Goal: Communication & Community: Answer question/provide support

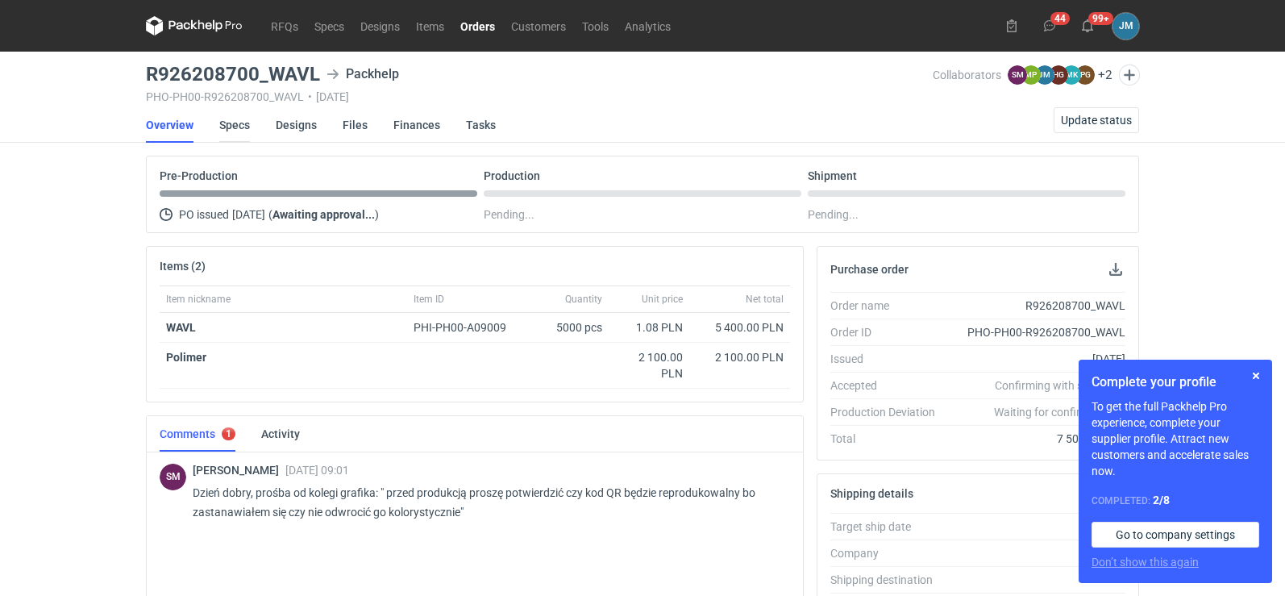
click at [227, 131] on link "Specs" at bounding box center [234, 124] width 31 height 35
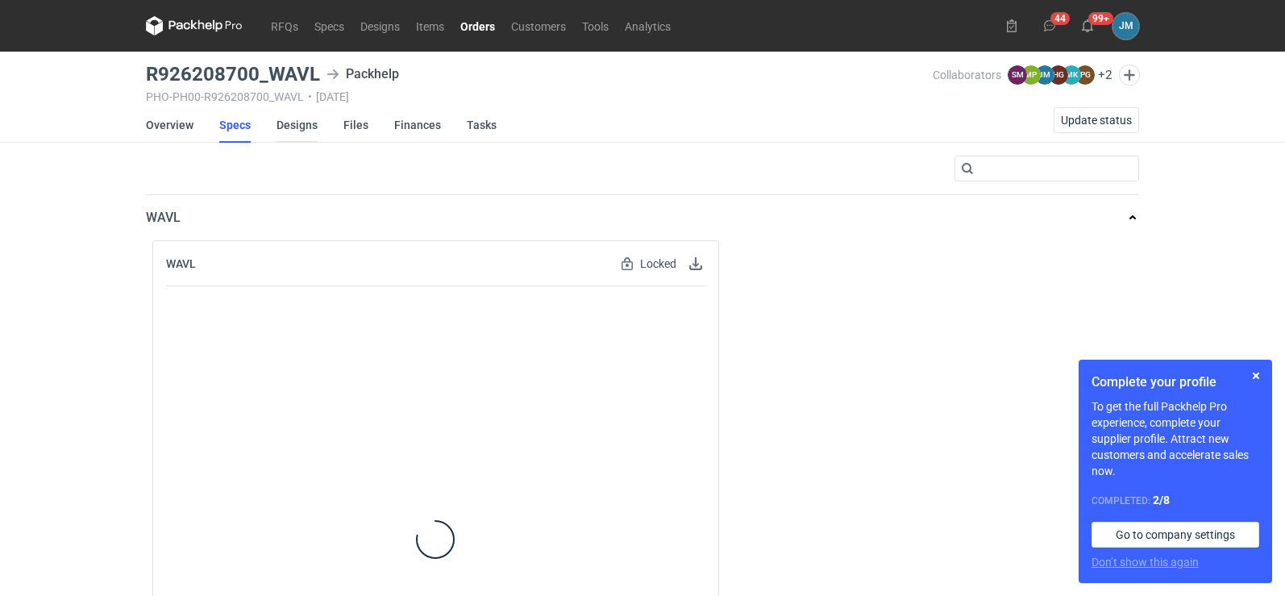
click at [310, 129] on link "Designs" at bounding box center [296, 124] width 41 height 35
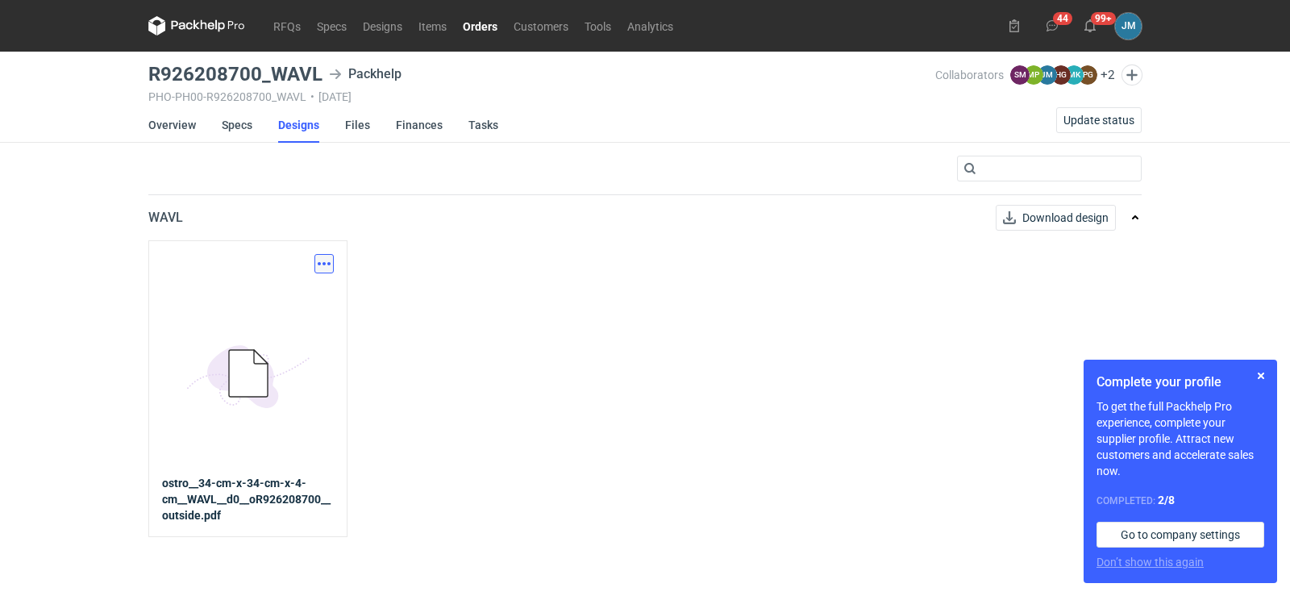
click at [324, 262] on button "button" at bounding box center [323, 263] width 19 height 19
click at [296, 293] on link "Download design part" at bounding box center [253, 299] width 148 height 26
click at [183, 28] on icon at bounding box center [182, 25] width 21 height 9
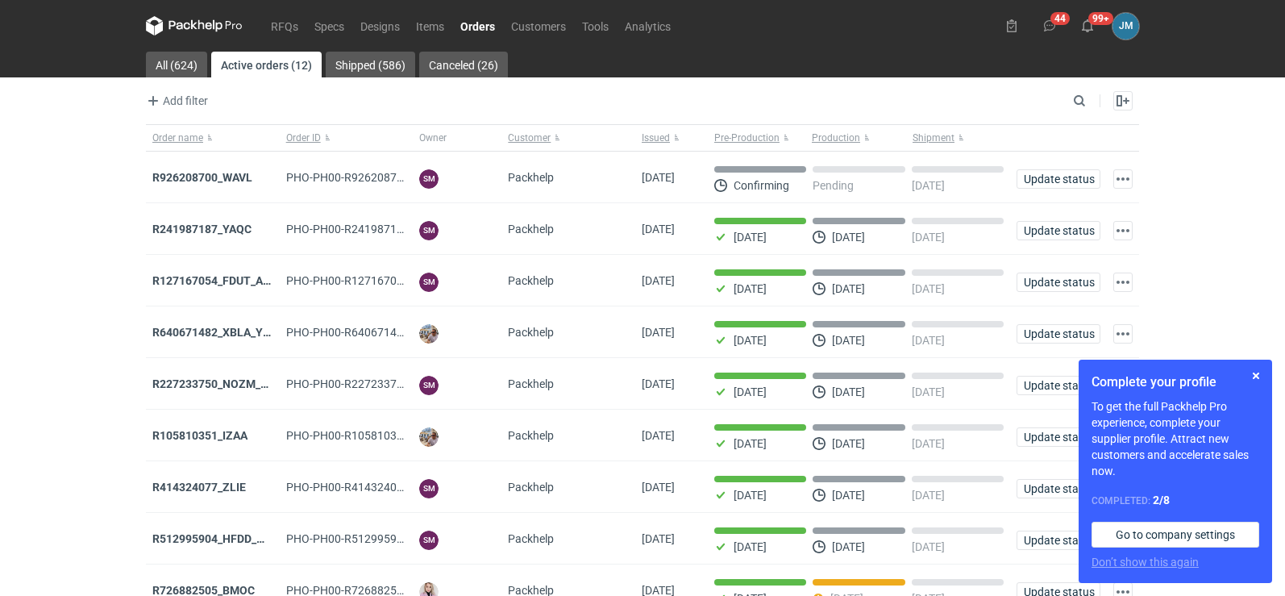
click at [181, 29] on icon at bounding box center [194, 25] width 97 height 19
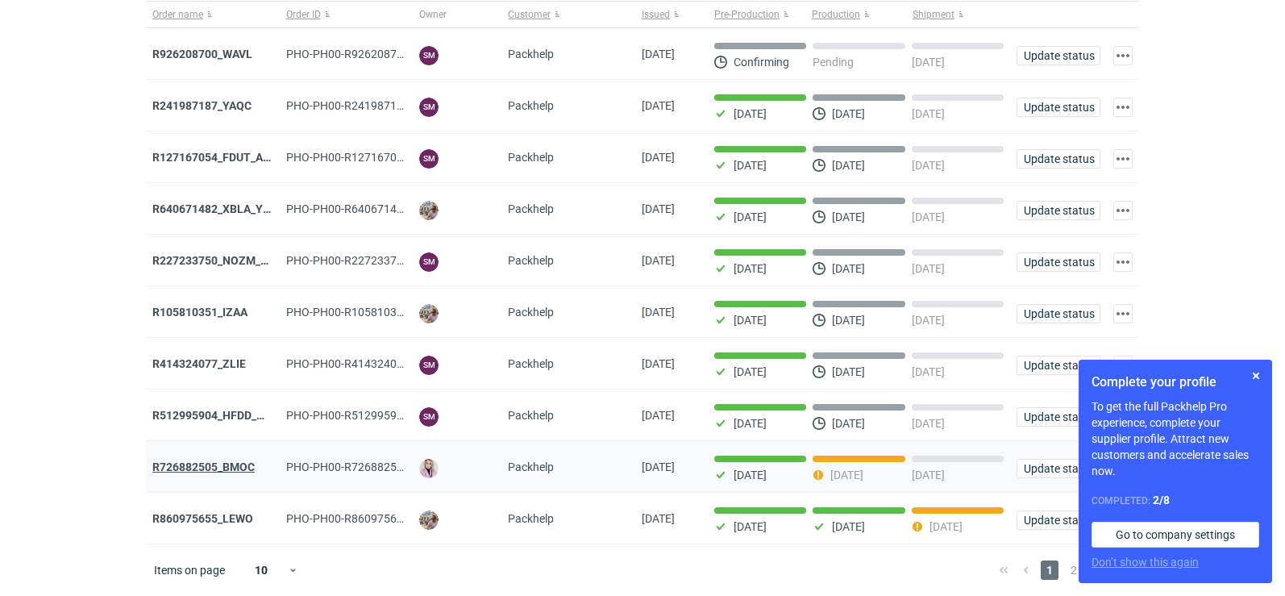
click at [208, 468] on strong "R726882505_BMOC" at bounding box center [203, 466] width 102 height 13
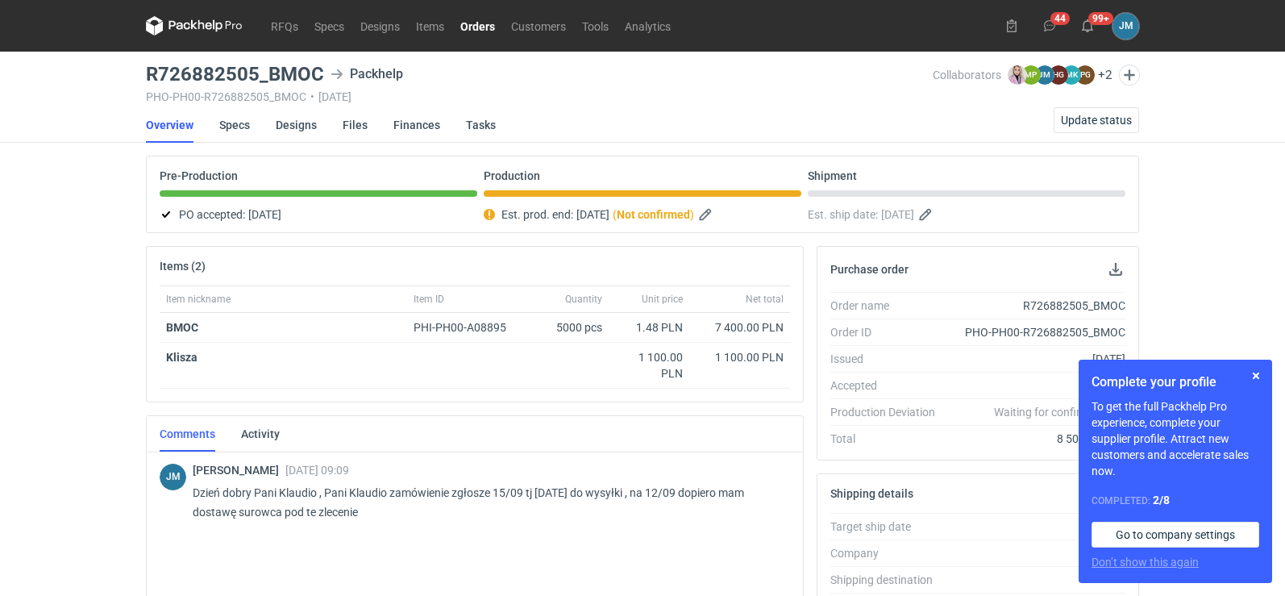
click at [678, 214] on strong "Not confirmed" at bounding box center [653, 214] width 73 height 13
click at [717, 214] on button "button" at bounding box center [706, 214] width 19 height 19
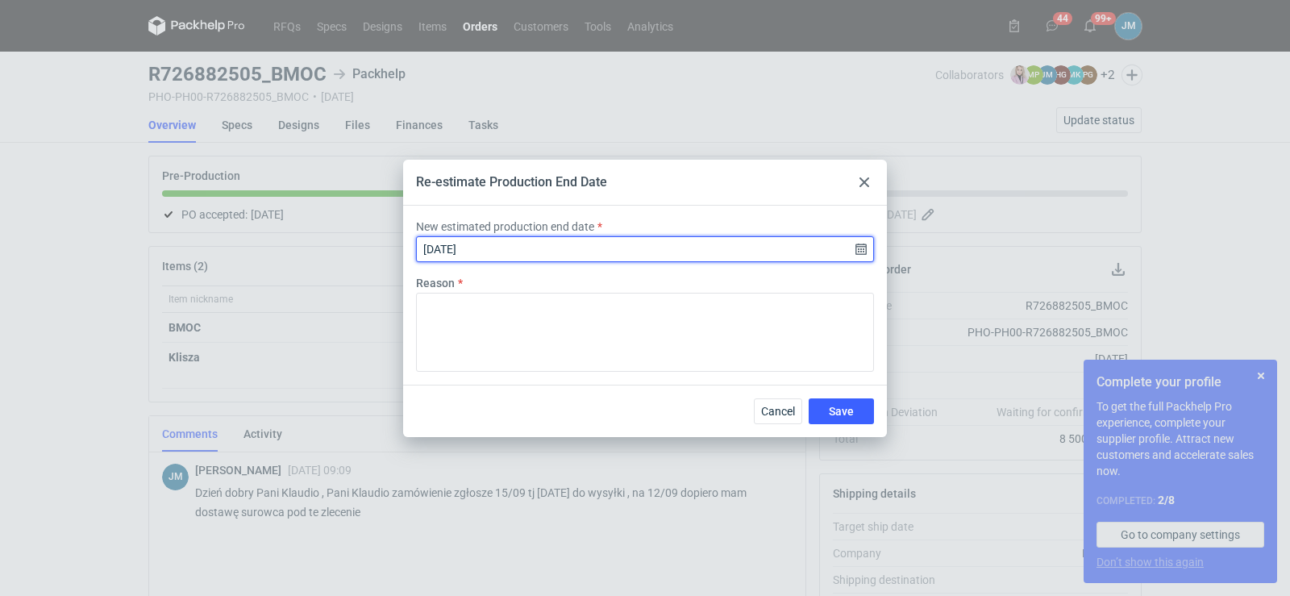
click at [572, 238] on input "[DATE]" at bounding box center [645, 249] width 458 height 26
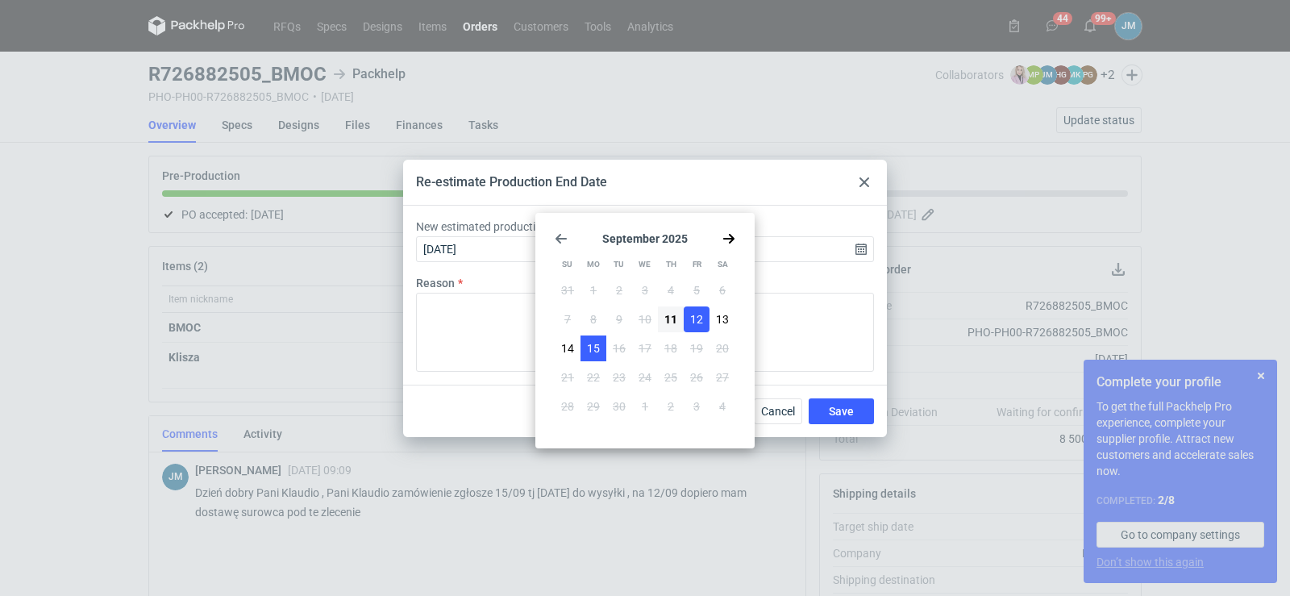
click at [588, 355] on span "15" at bounding box center [593, 348] width 13 height 16
type input "[DATE]"
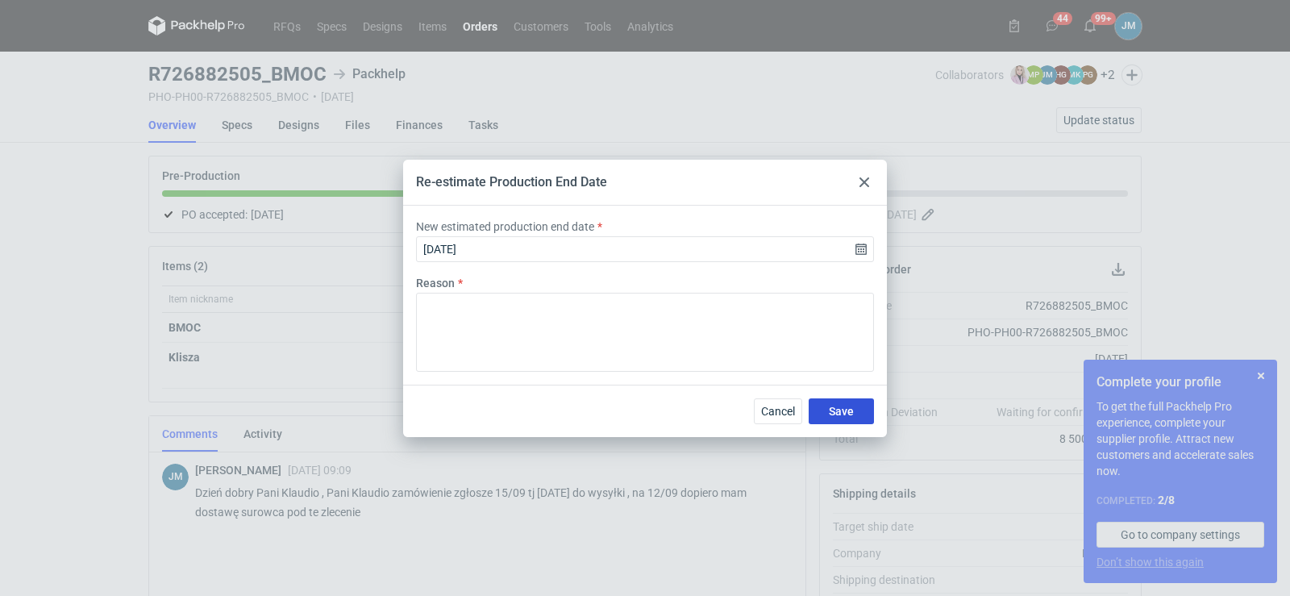
click at [819, 413] on button "Save" at bounding box center [841, 411] width 65 height 26
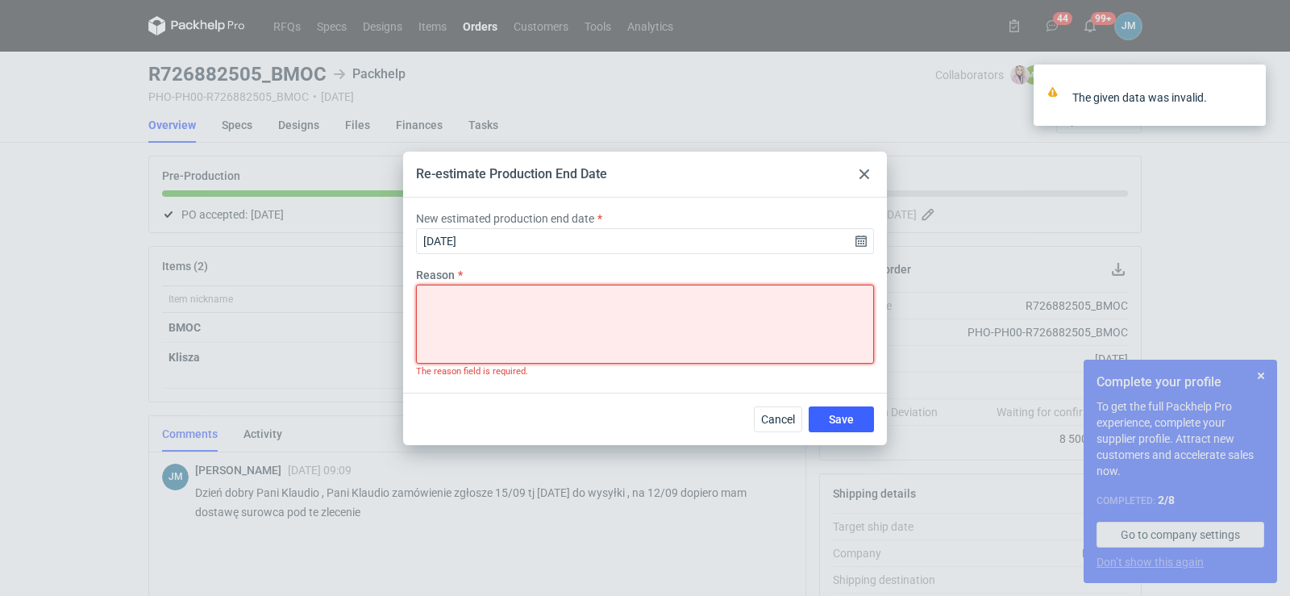
click at [698, 325] on textarea "Reason" at bounding box center [645, 324] width 458 height 79
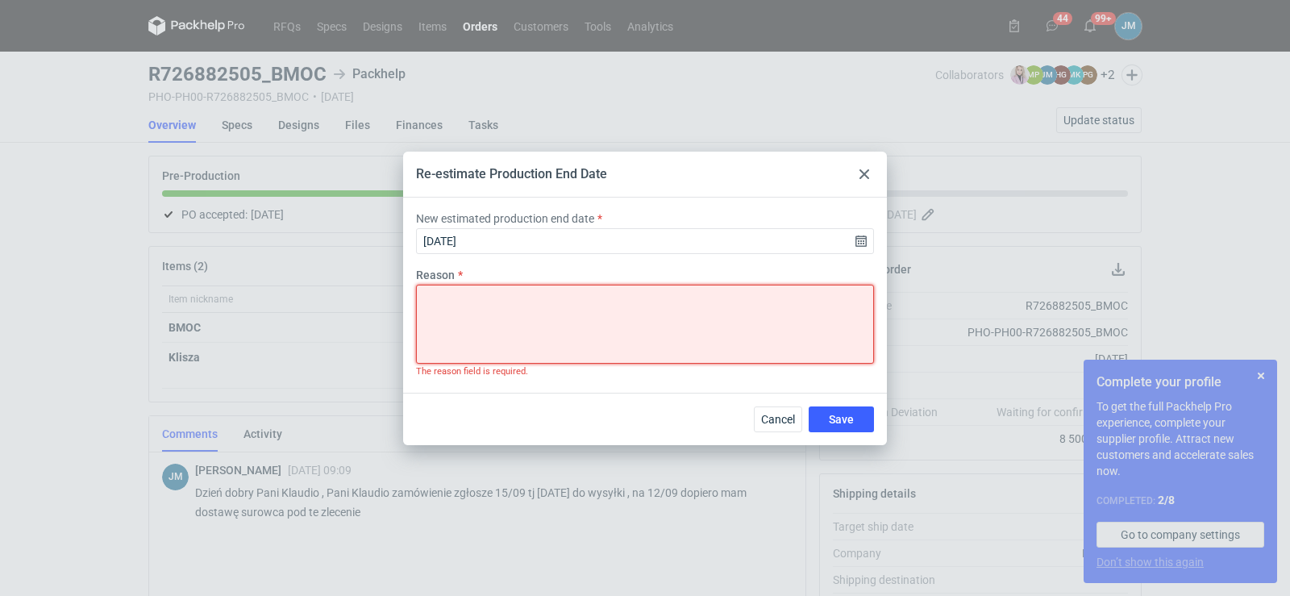
type textarea "h"
type textarea "p"
drag, startPoint x: 648, startPoint y: 306, endPoint x: 322, endPoint y: 285, distance: 327.2
click at [322, 285] on div "Re-estimate Production End Date New estimated production end date [DATE] Reason…" at bounding box center [645, 298] width 1290 height 596
drag, startPoint x: 681, startPoint y: 313, endPoint x: 546, endPoint y: 306, distance: 135.6
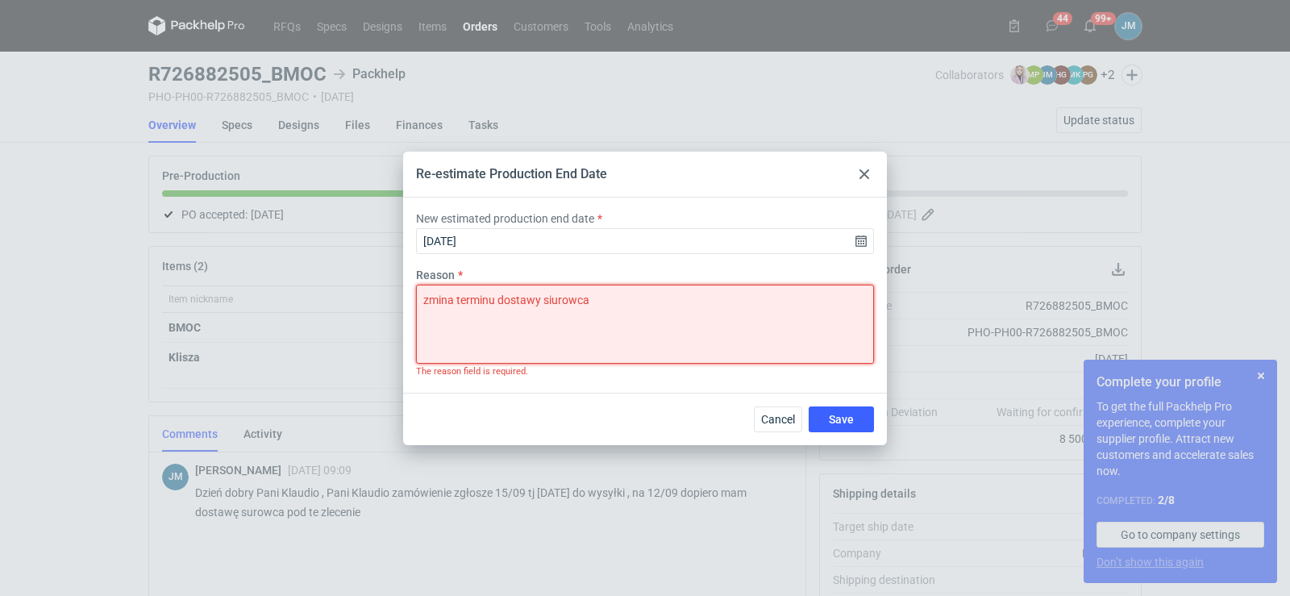
click at [546, 306] on textarea "zmina terminu dostawy siurowca" at bounding box center [645, 324] width 458 height 79
type textarea "zmina terminu dostawy surowca"
click at [829, 402] on div "Cancel Save" at bounding box center [645, 419] width 484 height 52
click at [834, 414] on span "Save" at bounding box center [841, 419] width 25 height 11
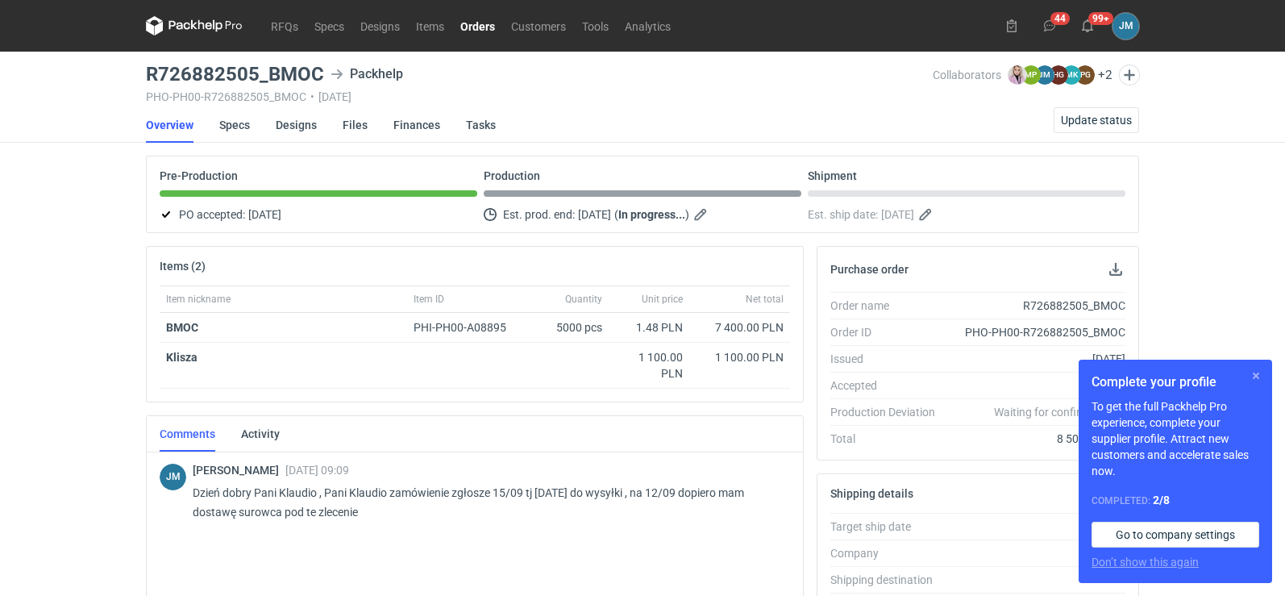
click at [1256, 375] on button "button" at bounding box center [1255, 375] width 19 height 19
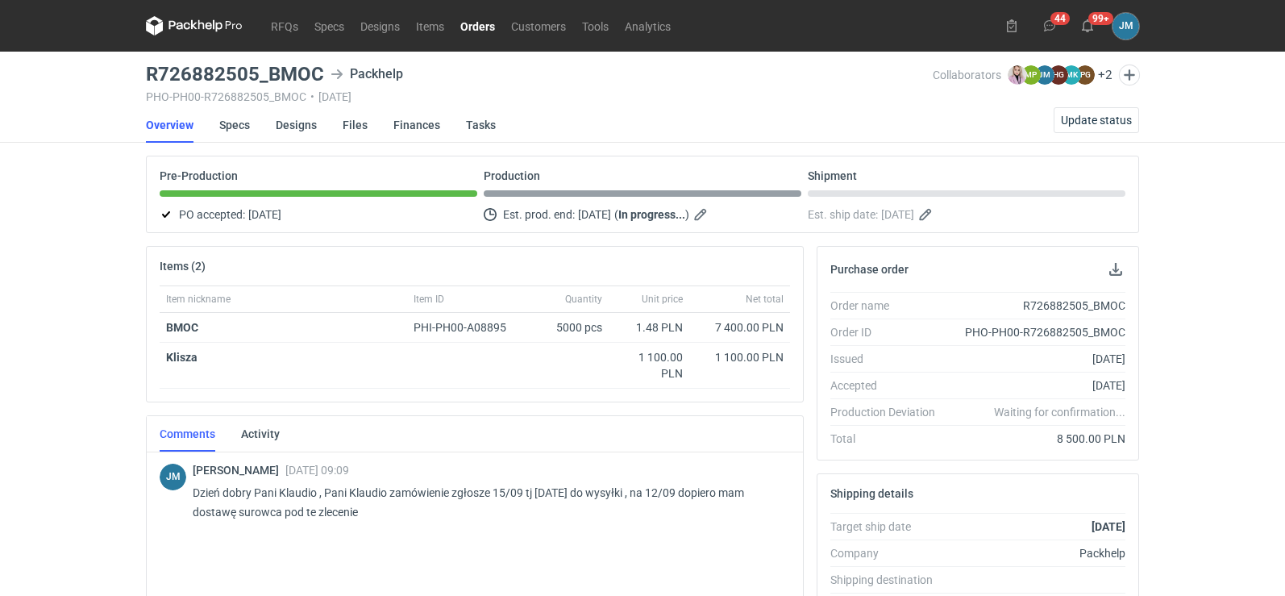
click at [207, 26] on icon at bounding box center [209, 26] width 6 height 7
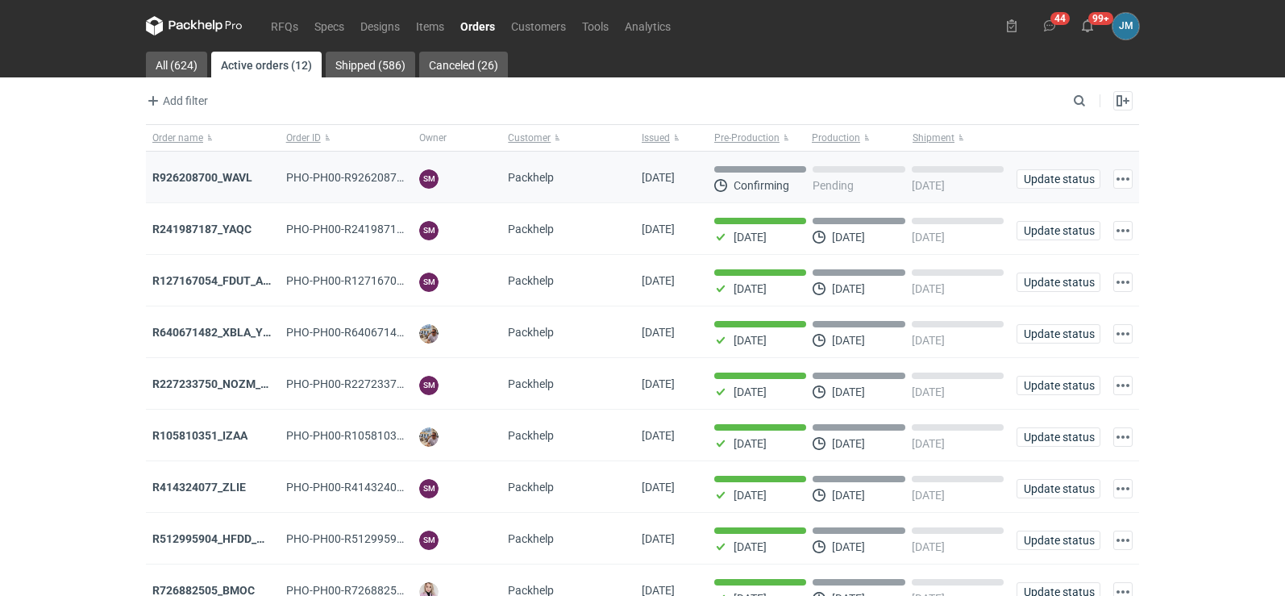
click at [194, 169] on div "R926208700_WAVL" at bounding box center [212, 177] width 121 height 16
click at [197, 178] on strong "R926208700_WAVL" at bounding box center [202, 177] width 100 height 13
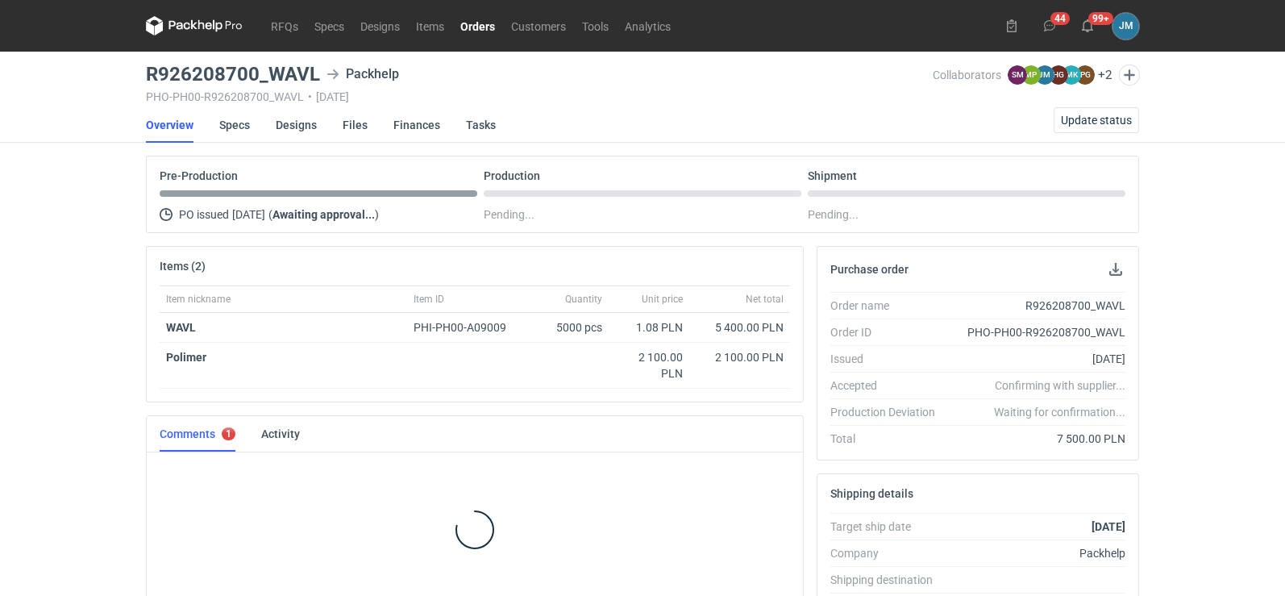
scroll to position [322, 0]
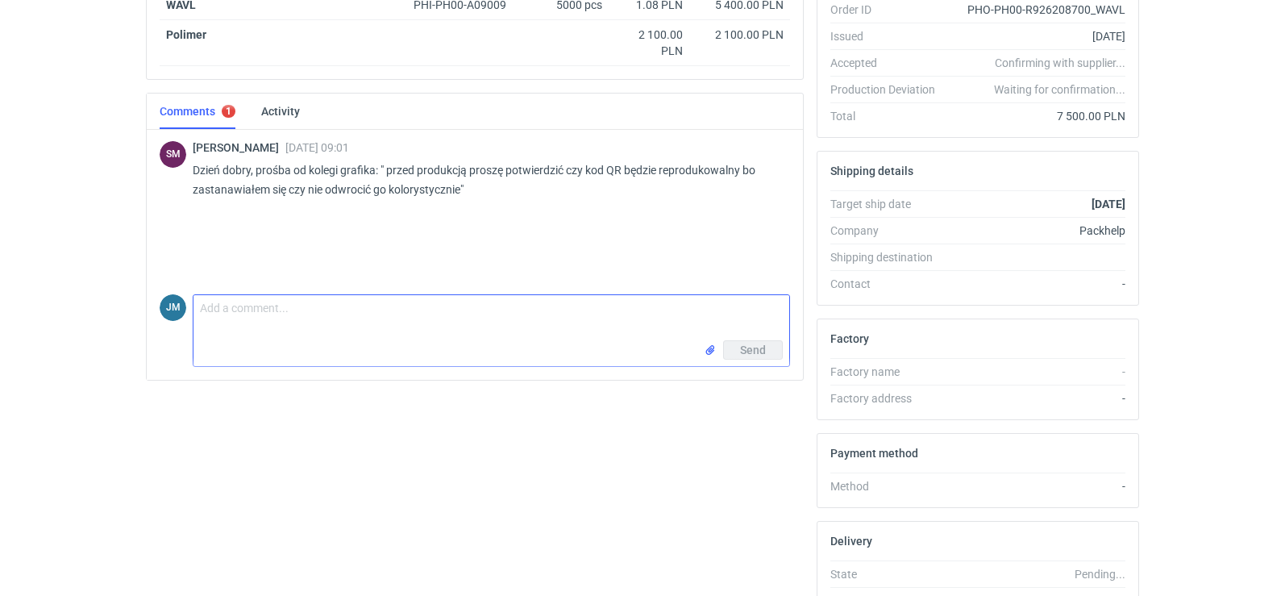
click at [255, 323] on textarea "Comment message" at bounding box center [491, 317] width 596 height 45
click at [709, 358] on input "file" at bounding box center [710, 350] width 13 height 17
click at [396, 306] on textarea "Comment message" at bounding box center [491, 317] width 596 height 45
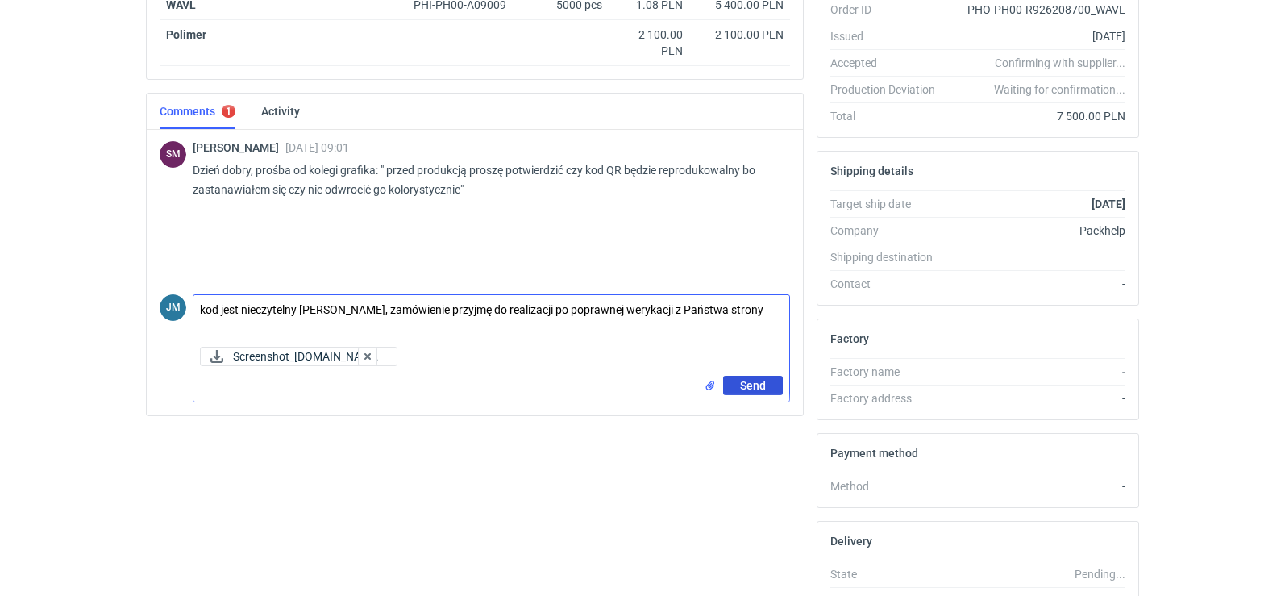
type textarea "kod jest nieczytelny [PERSON_NAME], zamówienie przyjmę do realizacji po poprawn…"
click at [730, 387] on button "Send" at bounding box center [753, 385] width 60 height 19
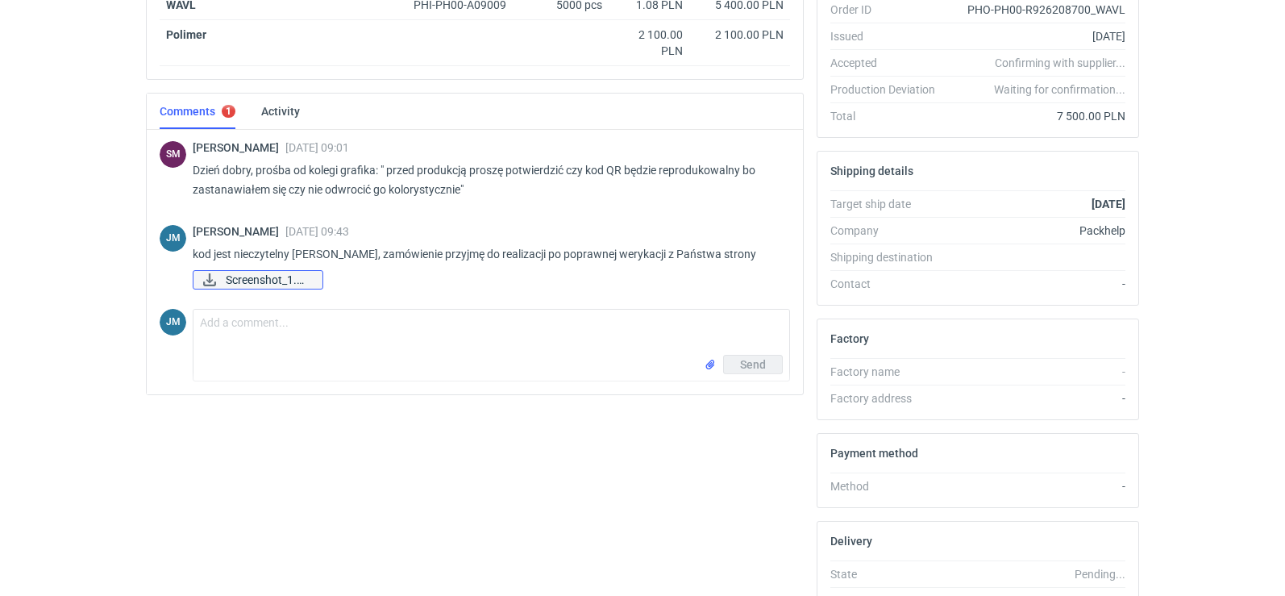
click at [260, 289] on span "Screenshot_1.png" at bounding box center [268, 280] width 84 height 24
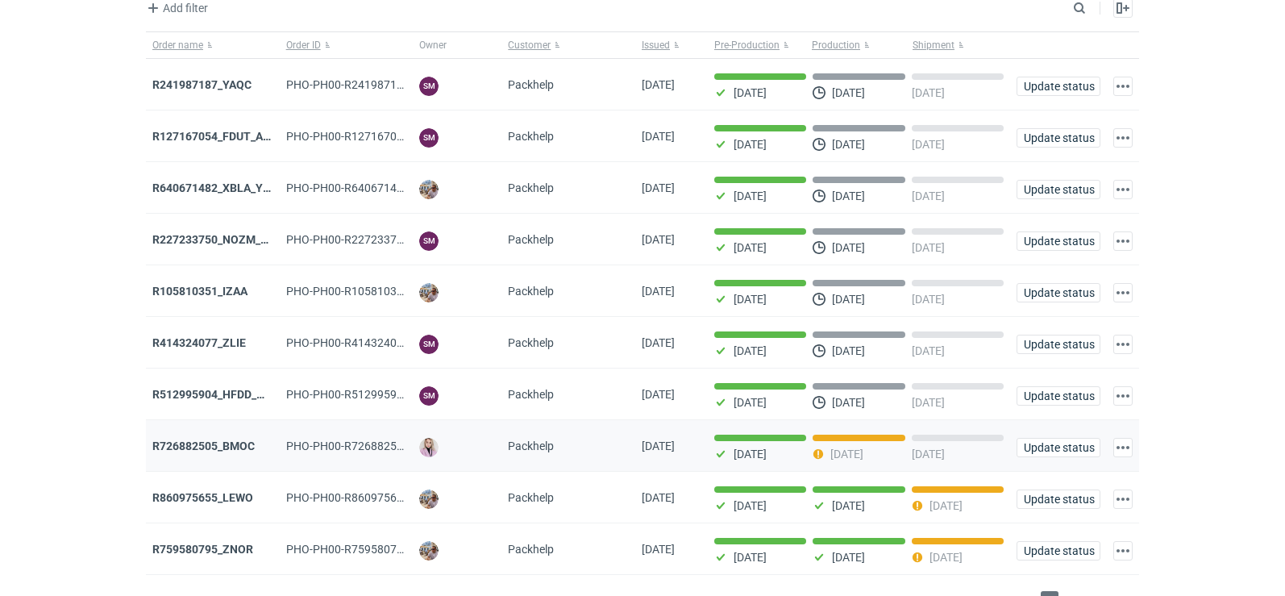
scroll to position [131, 0]
